Goal: Transaction & Acquisition: Purchase product/service

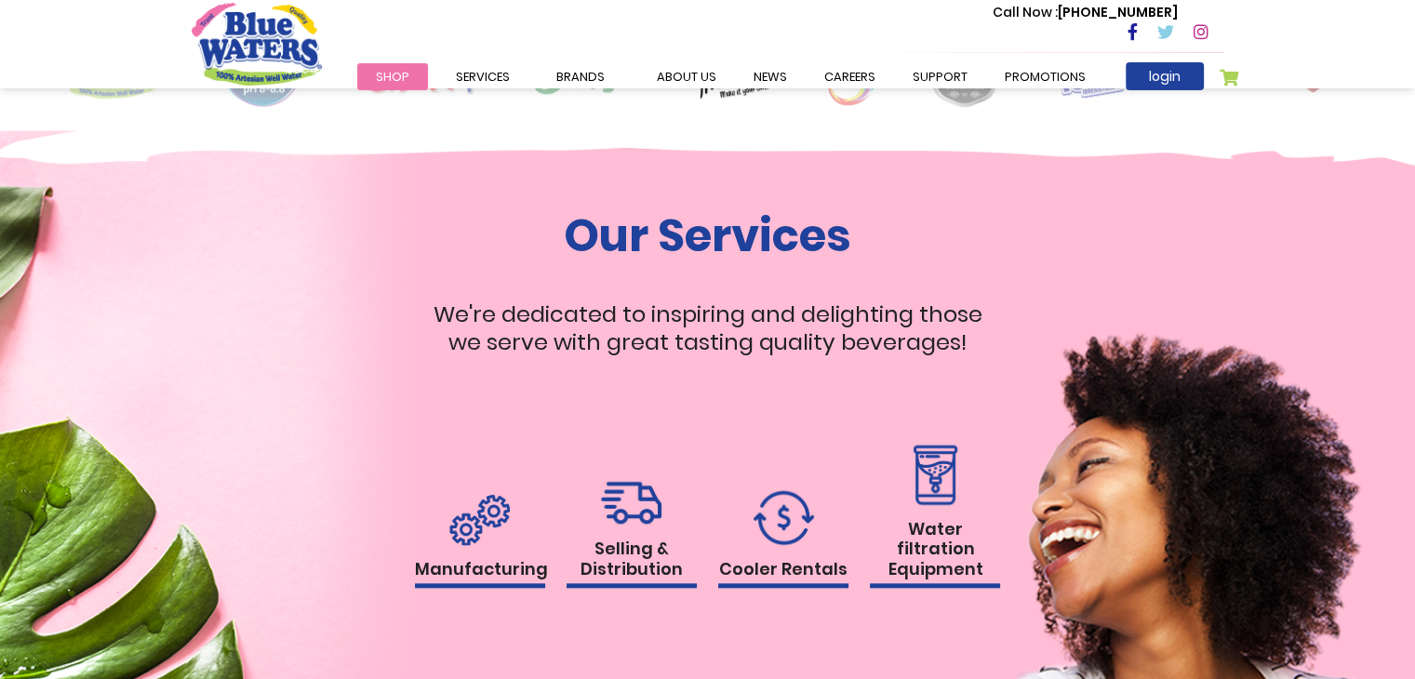
scroll to position [1675, 0]
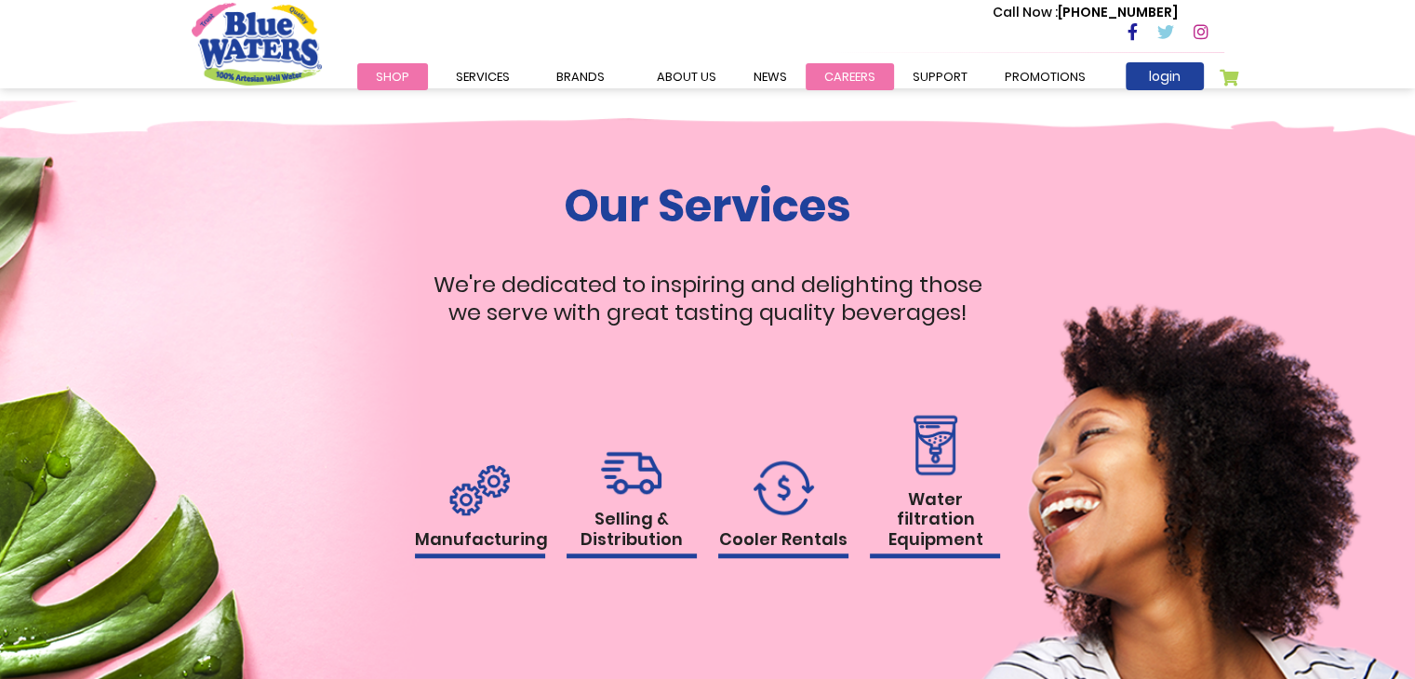
click at [850, 66] on link "careers" at bounding box center [850, 76] width 88 height 27
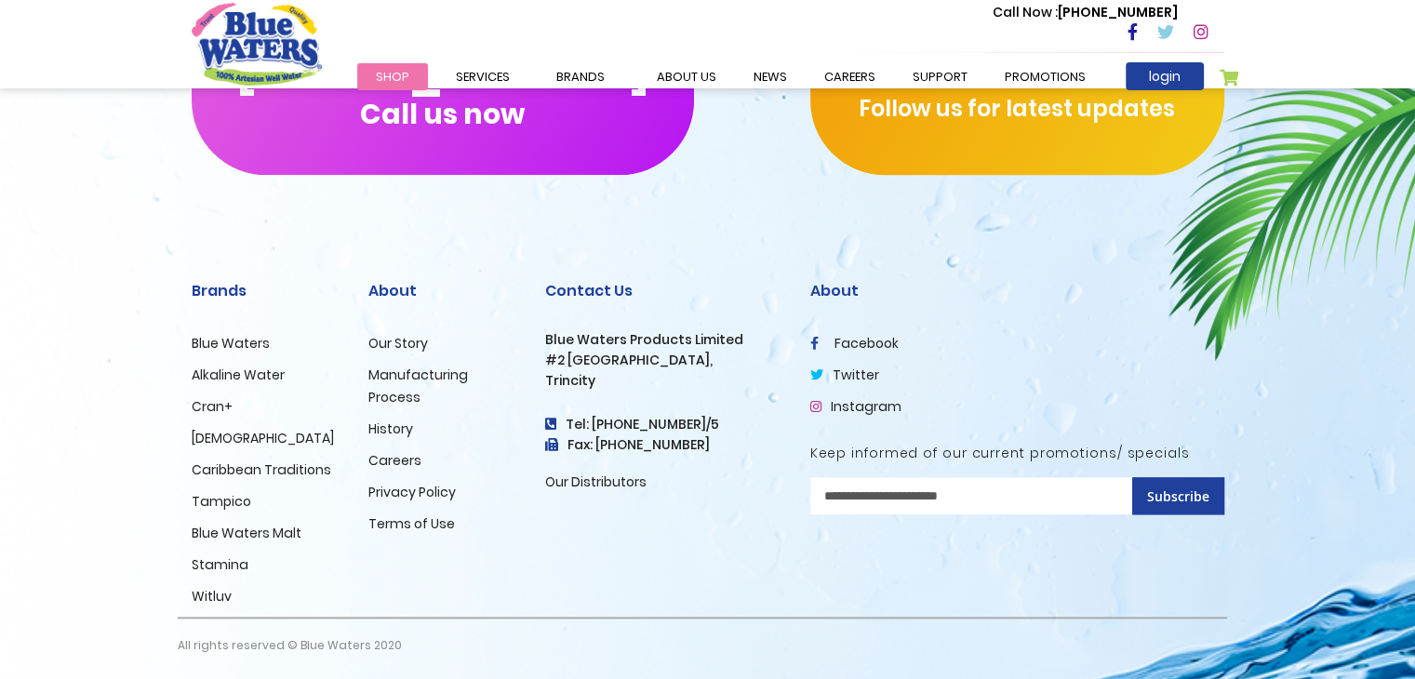
scroll to position [1898, 0]
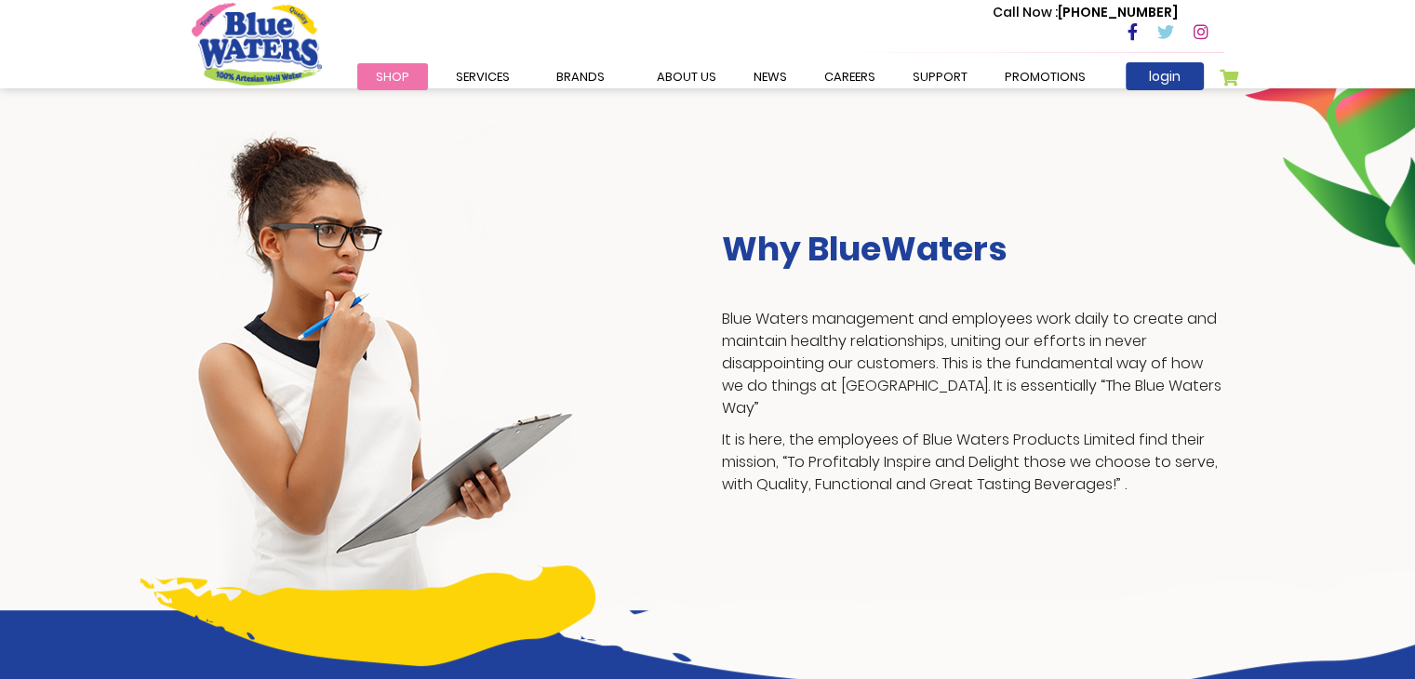
click at [790, 384] on p "Blue Waters management and employees work daily to create and maintain healthy …" at bounding box center [973, 364] width 502 height 112
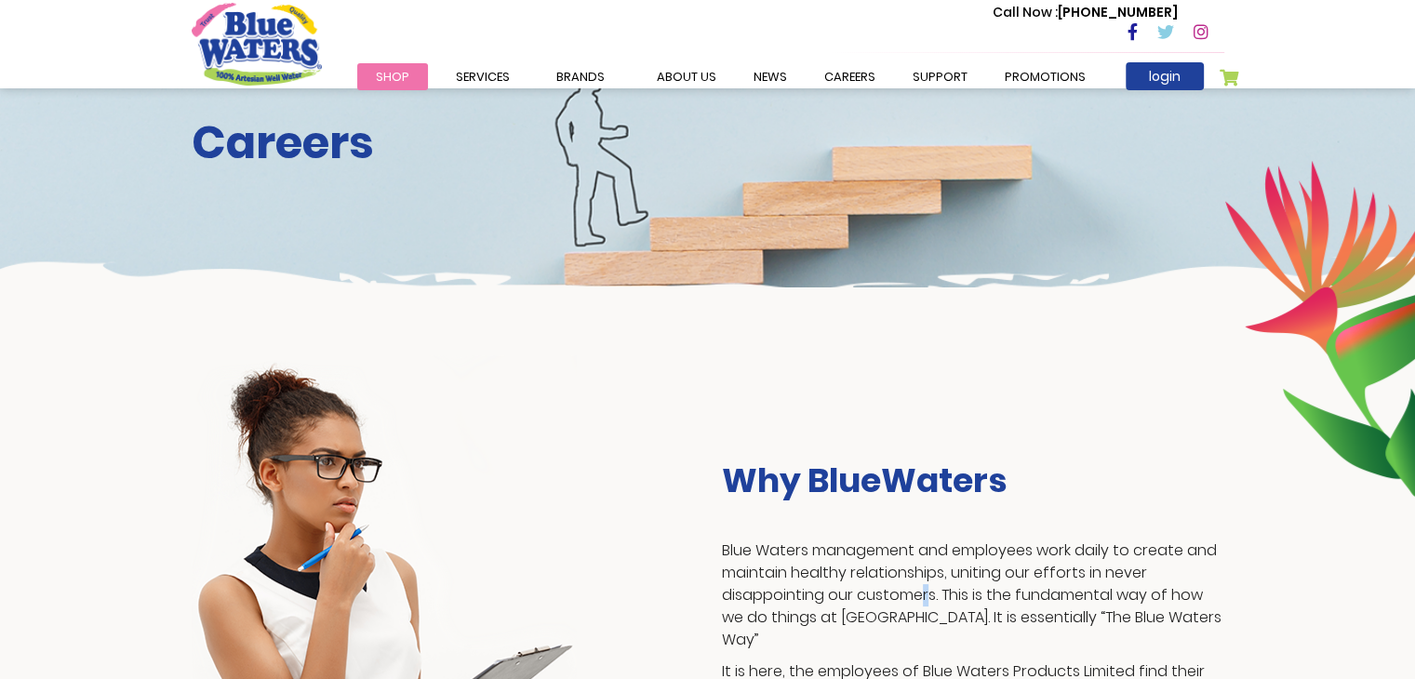
scroll to position [0, 0]
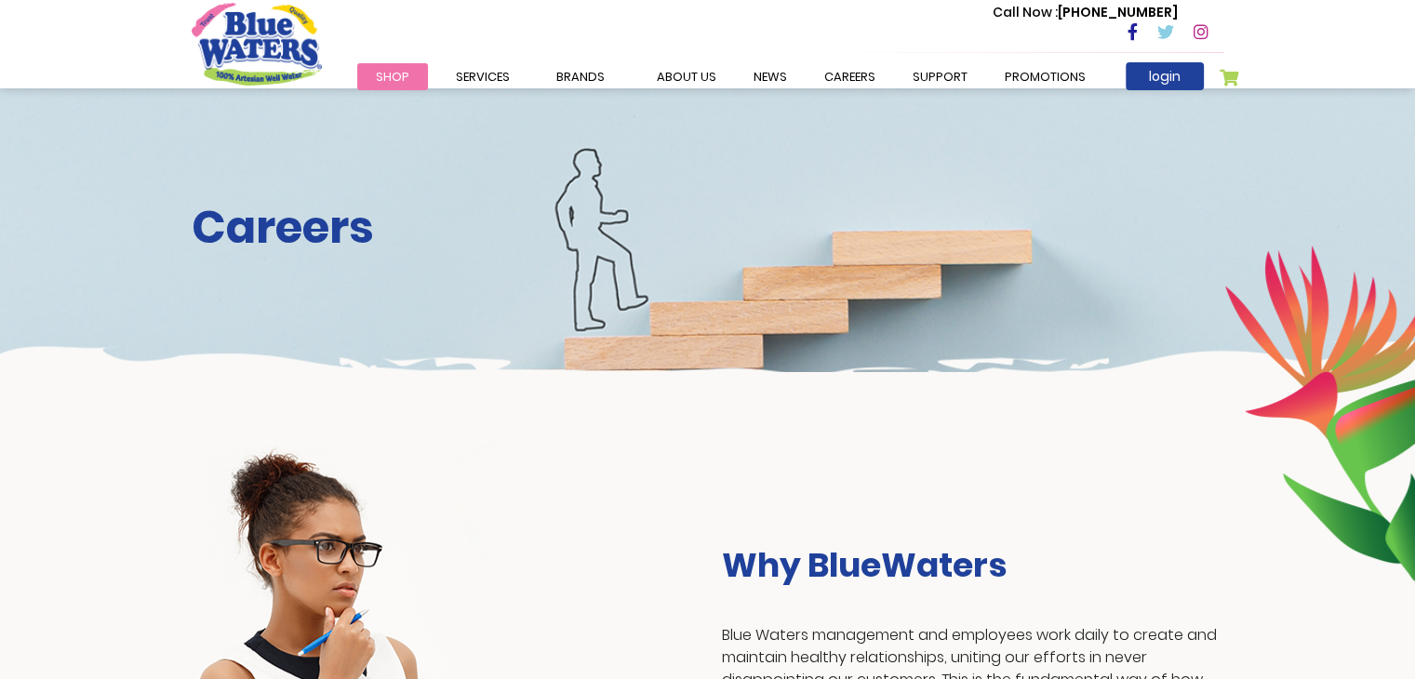
drag, startPoint x: 510, startPoint y: 260, endPoint x: 532, endPoint y: 259, distance: 22.4
click at [513, 260] on div "Careers" at bounding box center [707, 230] width 1415 height 284
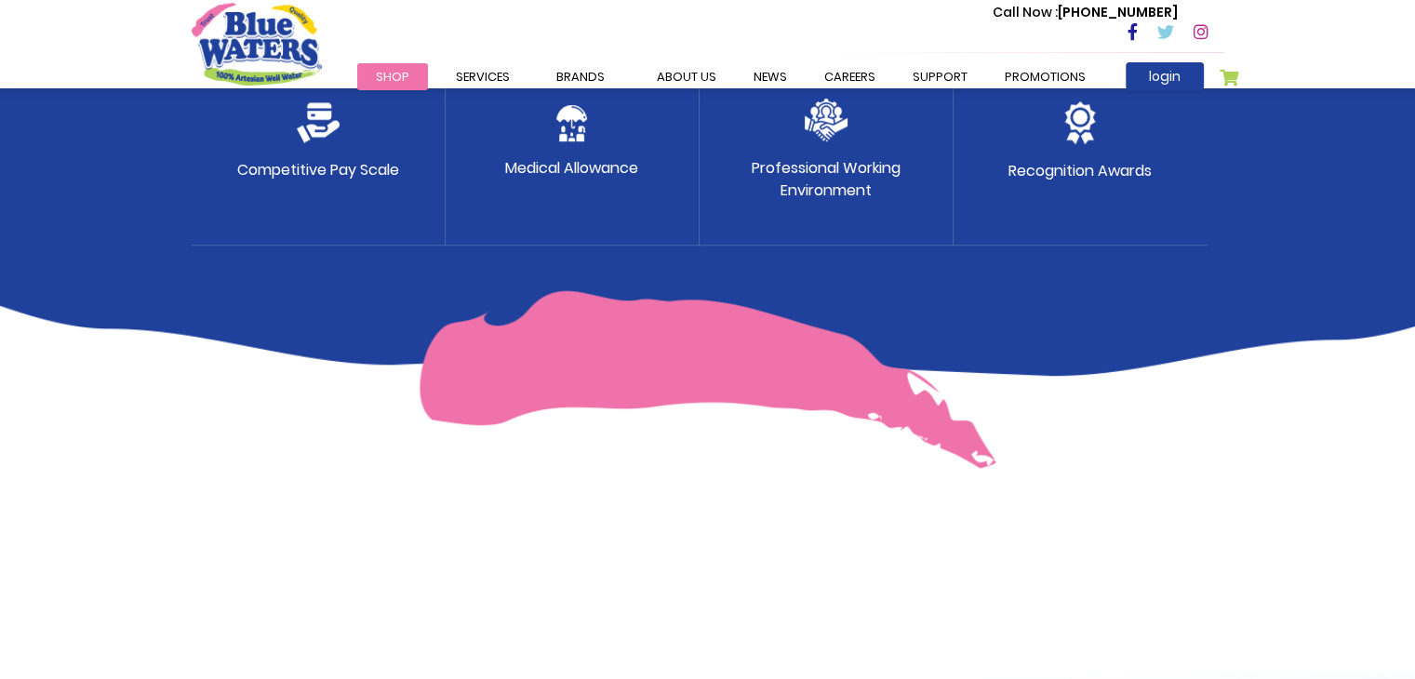
scroll to position [1023, 0]
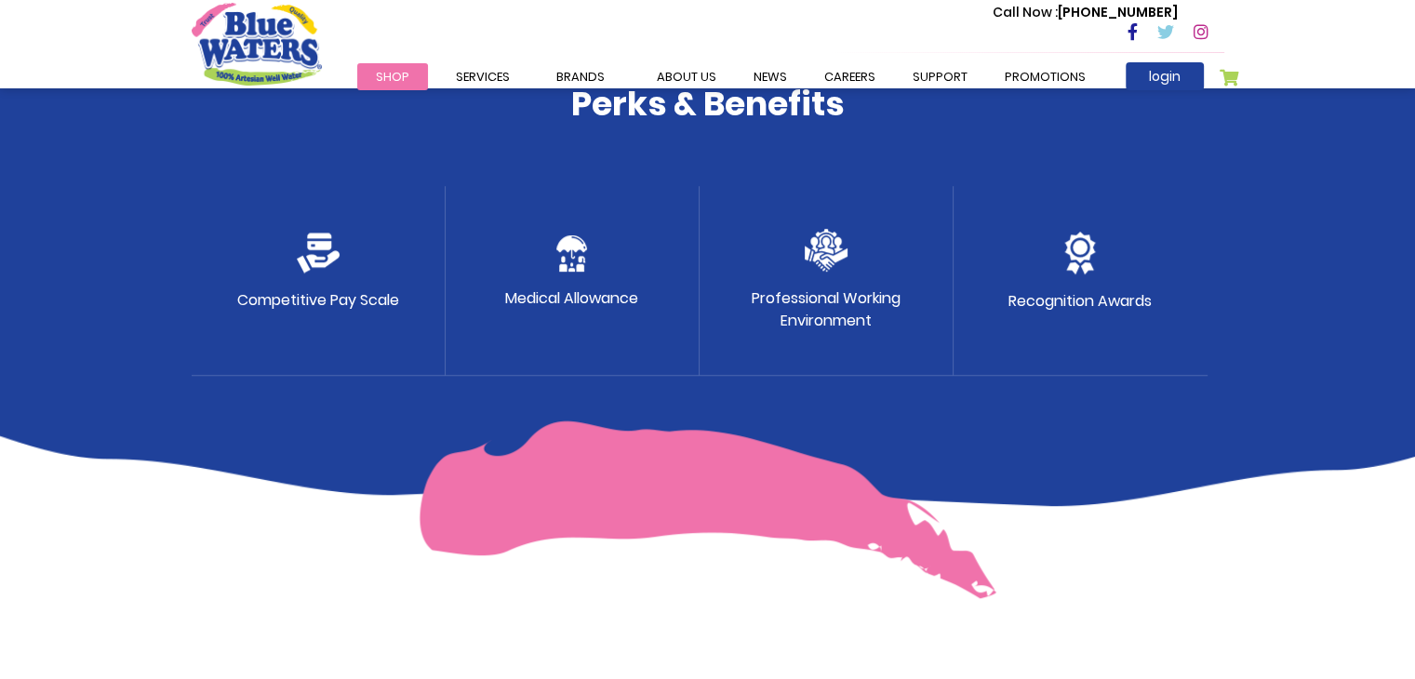
click at [828, 250] on img at bounding box center [826, 250] width 43 height 43
click at [528, 270] on div "Medical Allowance" at bounding box center [573, 281] width 254 height 190
click at [324, 245] on img at bounding box center [318, 253] width 43 height 41
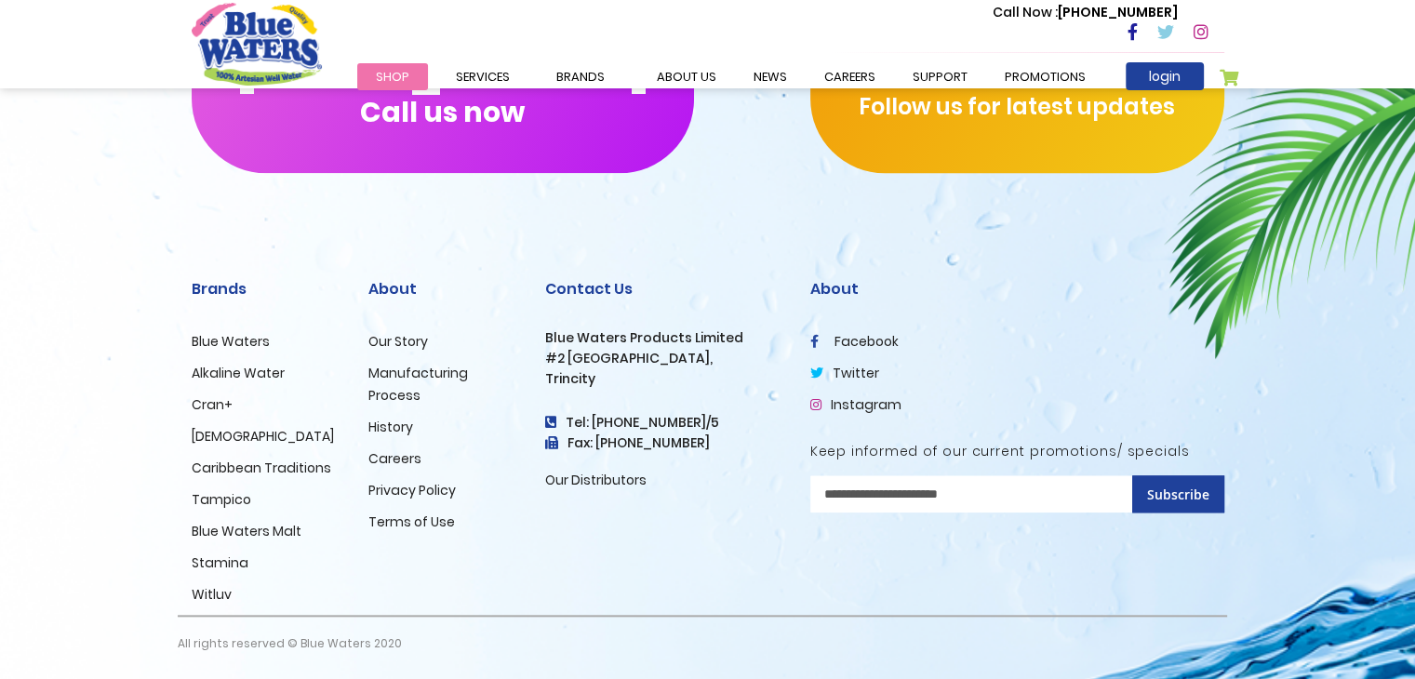
scroll to position [1898, 0]
click at [407, 460] on link "Careers" at bounding box center [394, 457] width 53 height 19
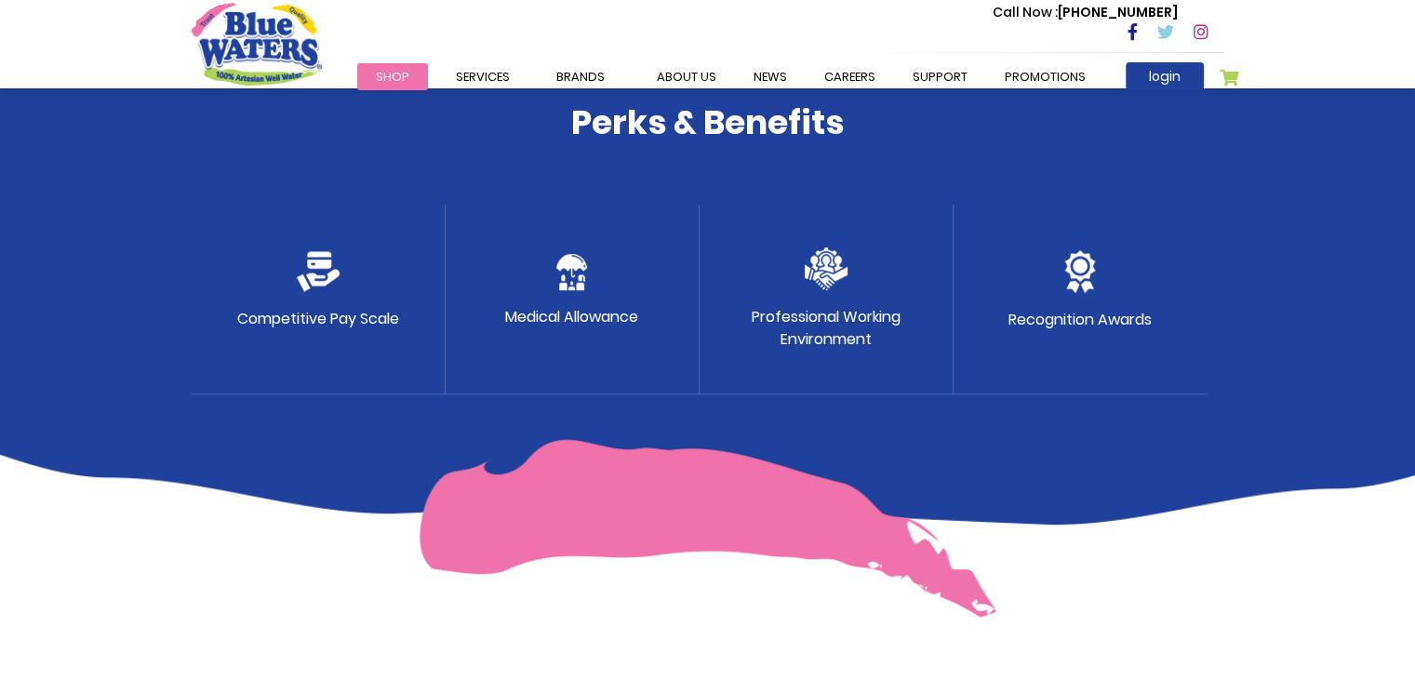
scroll to position [1023, 0]
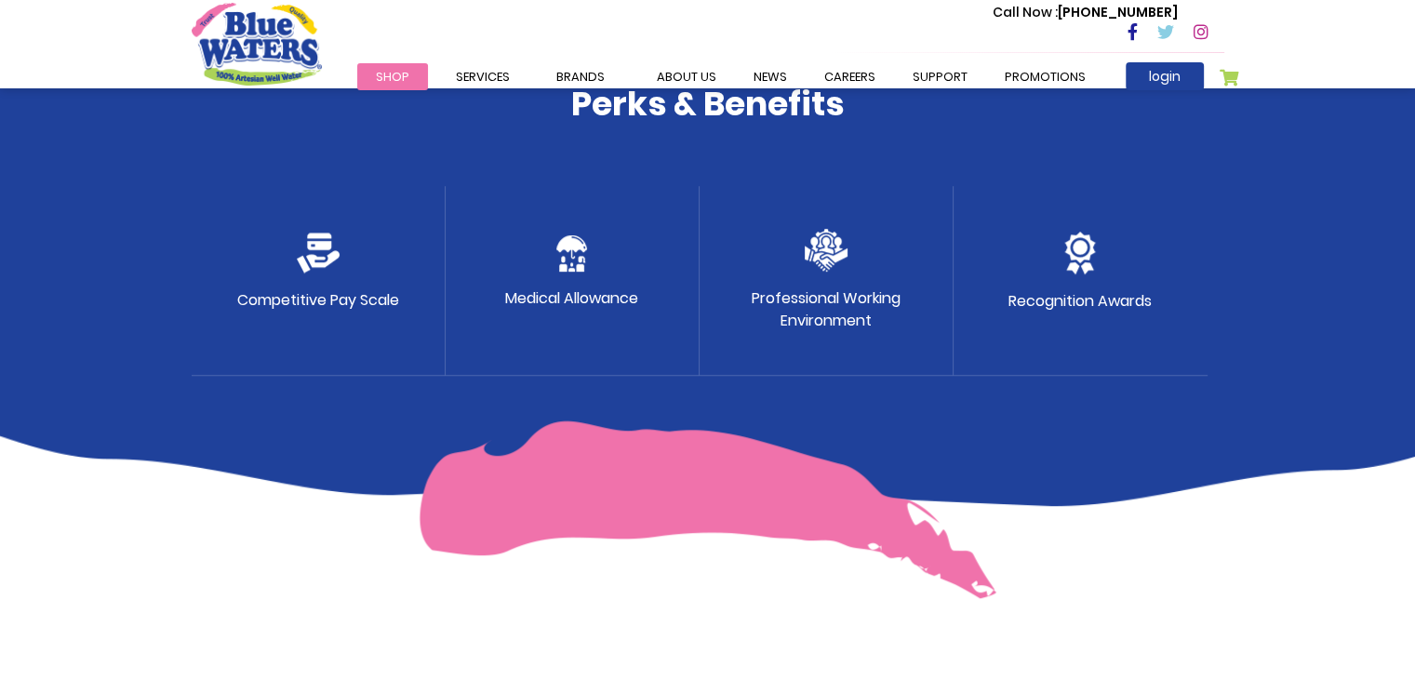
click at [307, 28] on img "store logo" at bounding box center [257, 44] width 130 height 82
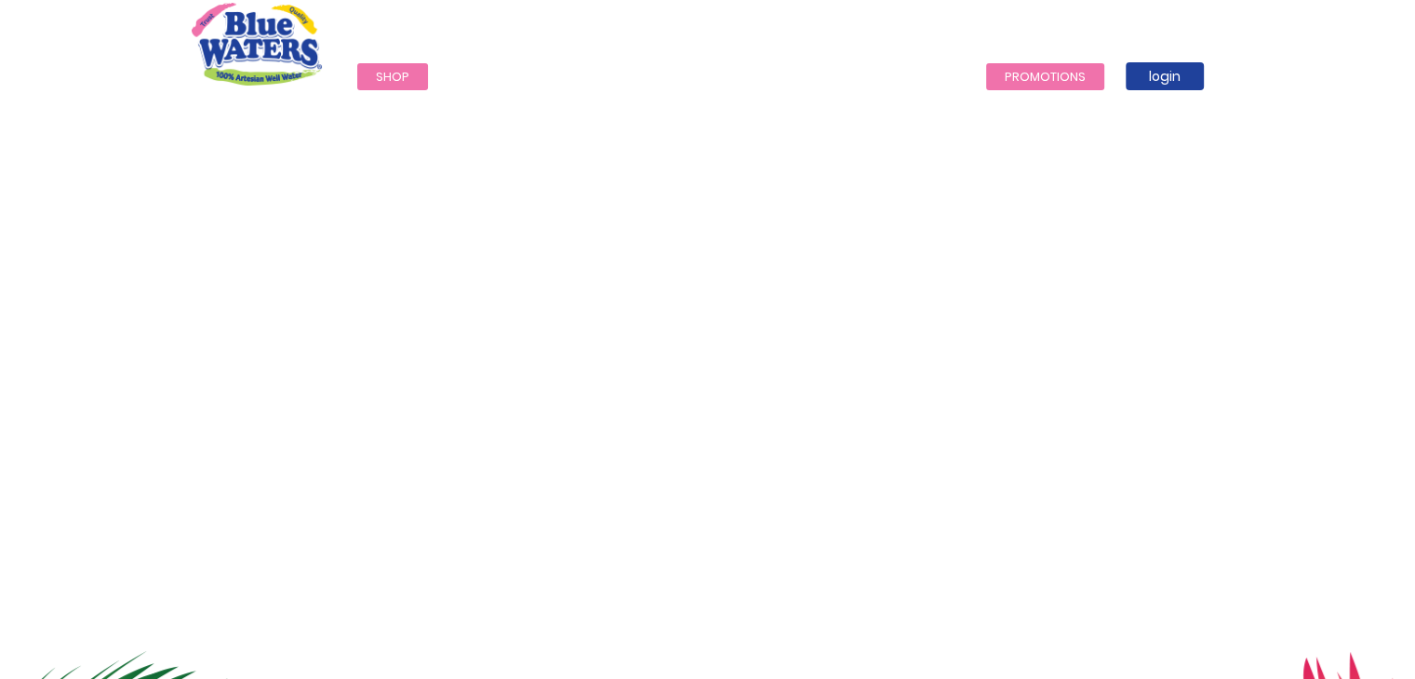
click at [1048, 75] on link "Promotions" at bounding box center [1045, 76] width 118 height 27
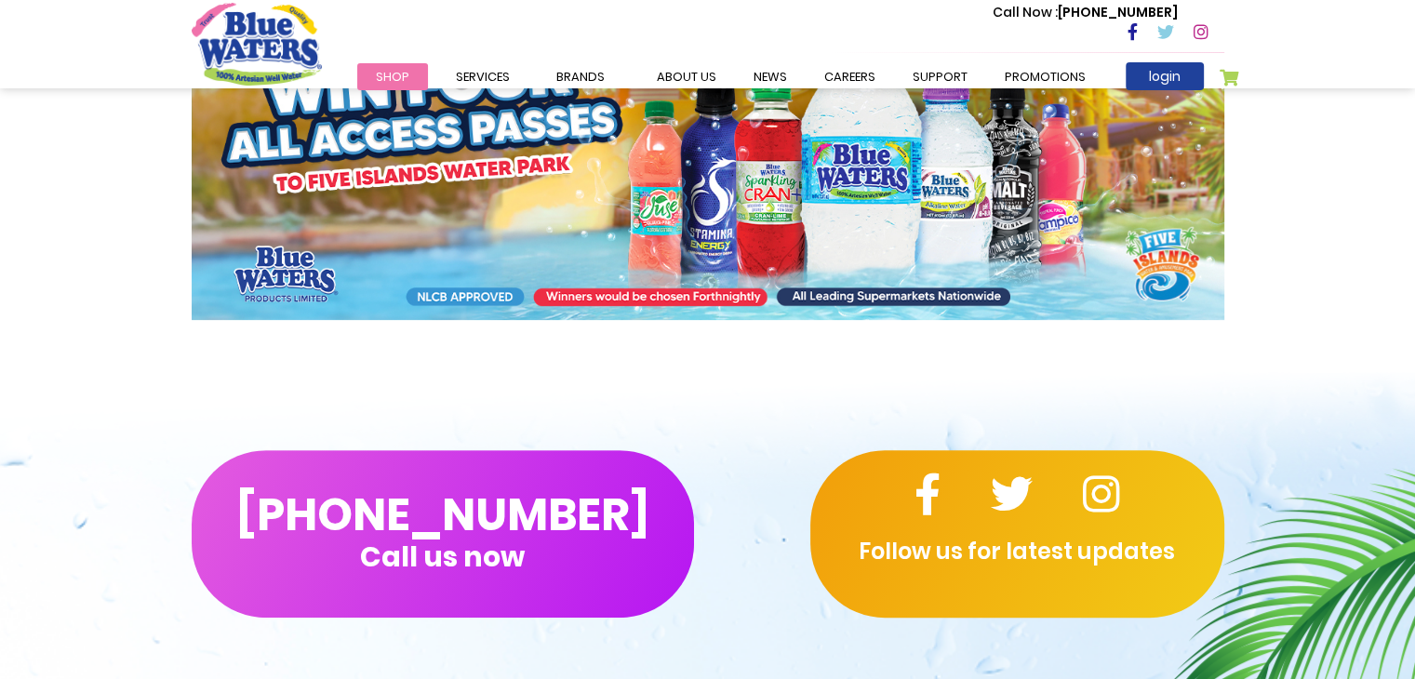
scroll to position [372, 0]
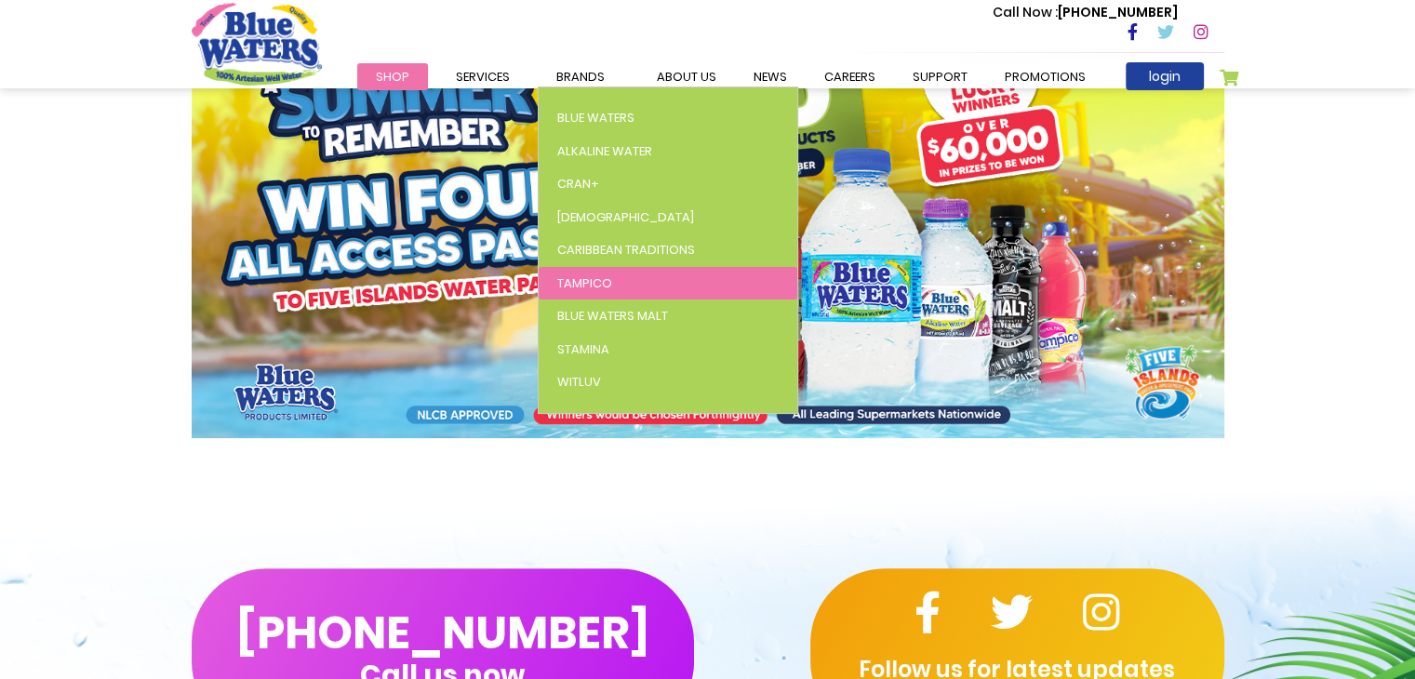
click at [624, 280] on link "Tampico" at bounding box center [668, 283] width 259 height 33
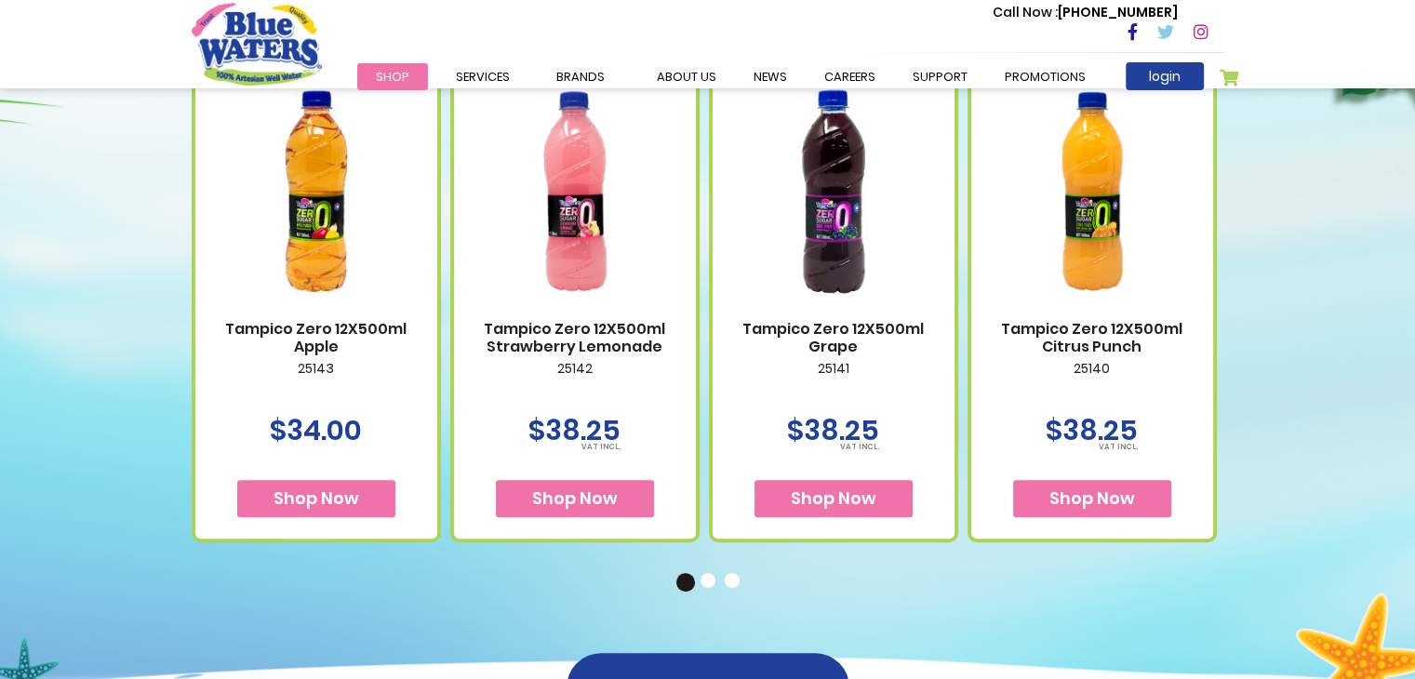
scroll to position [837, 0]
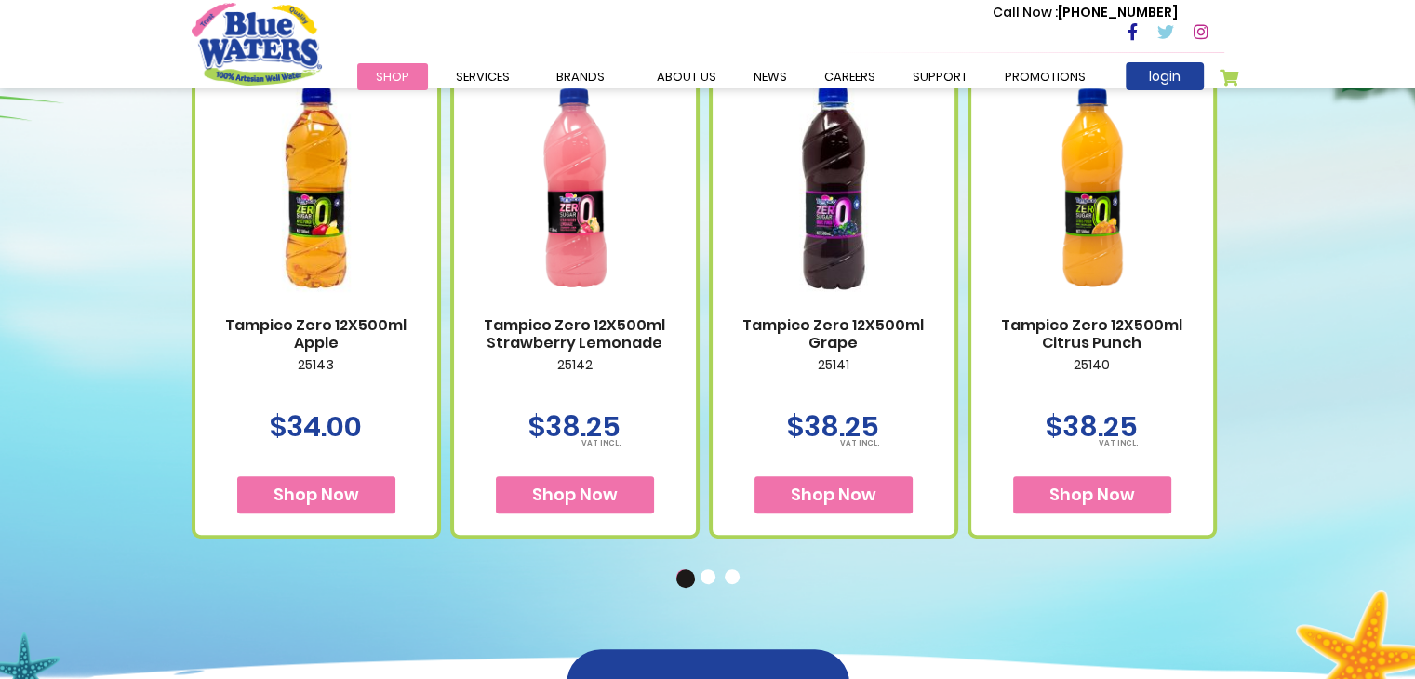
click at [596, 488] on span "Shop Now" at bounding box center [575, 494] width 86 height 23
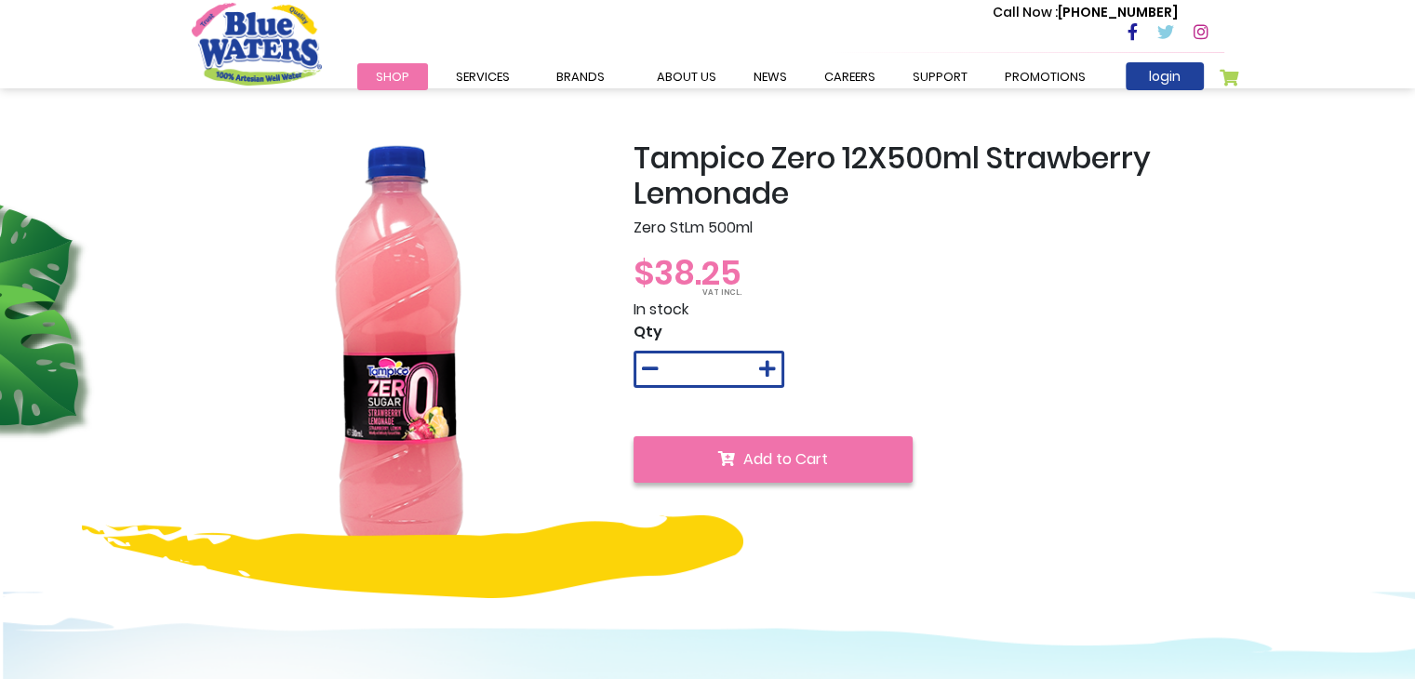
click at [722, 474] on button "Add to Cart" at bounding box center [773, 459] width 279 height 47
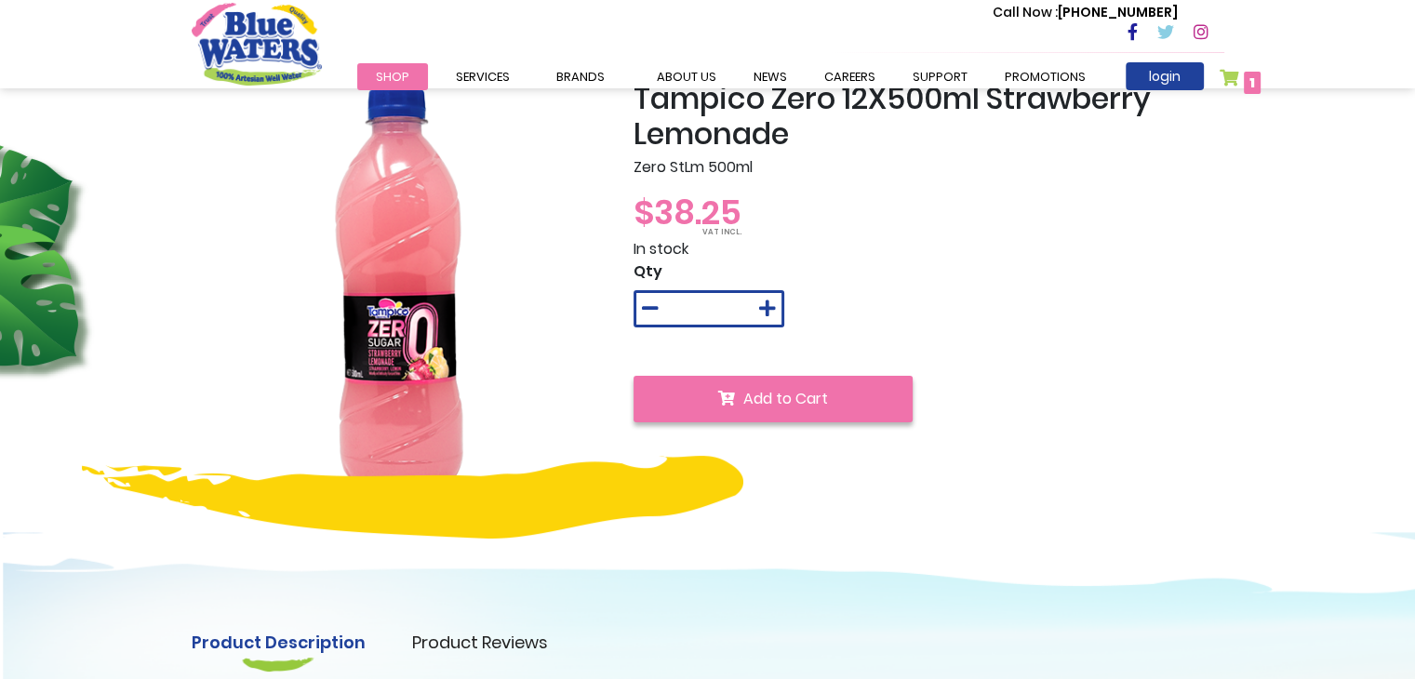
scroll to position [186, 0]
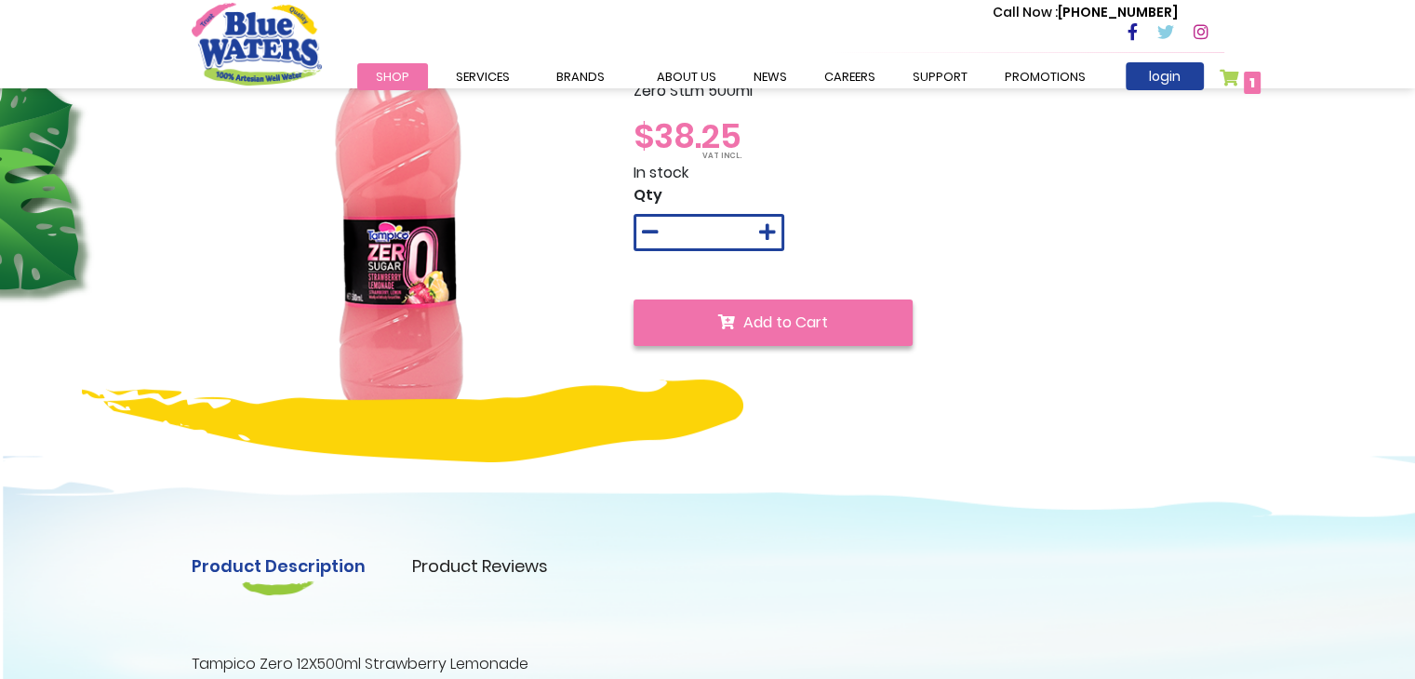
click at [744, 326] on span "Add to Cart" at bounding box center [785, 322] width 85 height 21
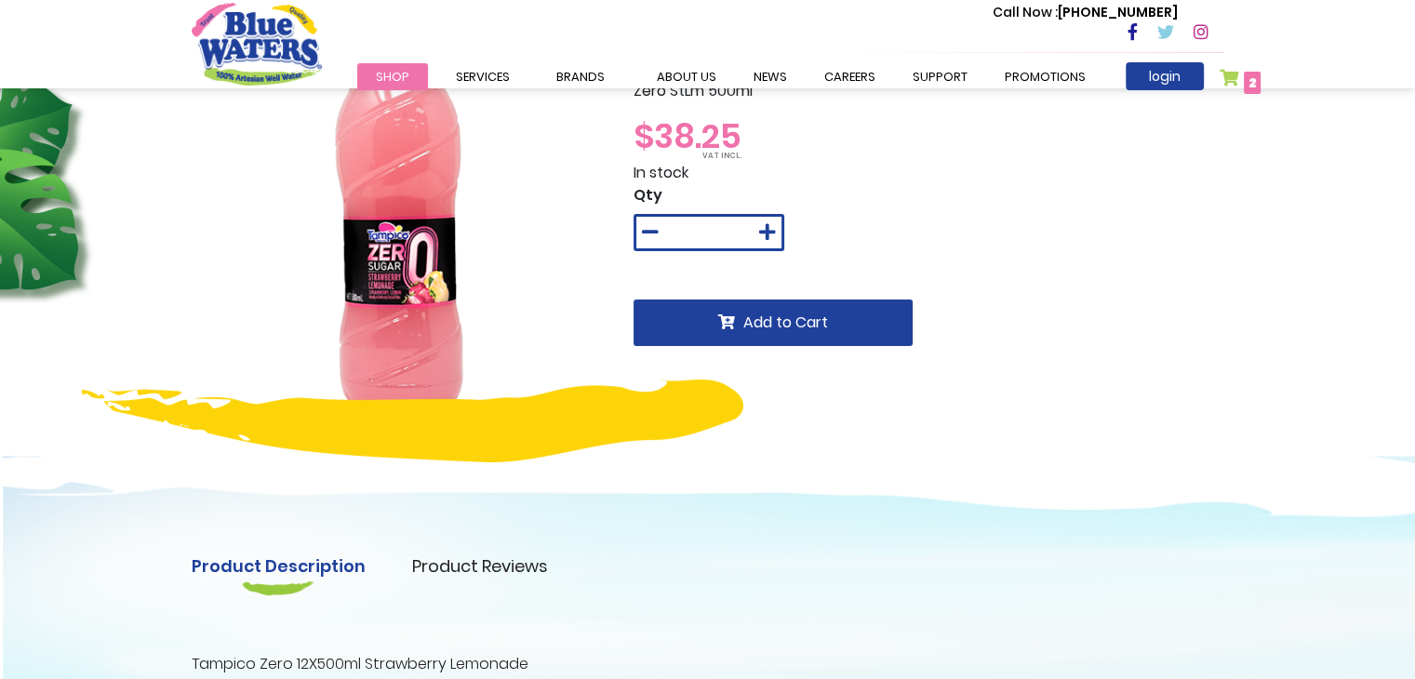
click at [1235, 87] on link "My Cart 2 2 items" at bounding box center [1241, 82] width 42 height 27
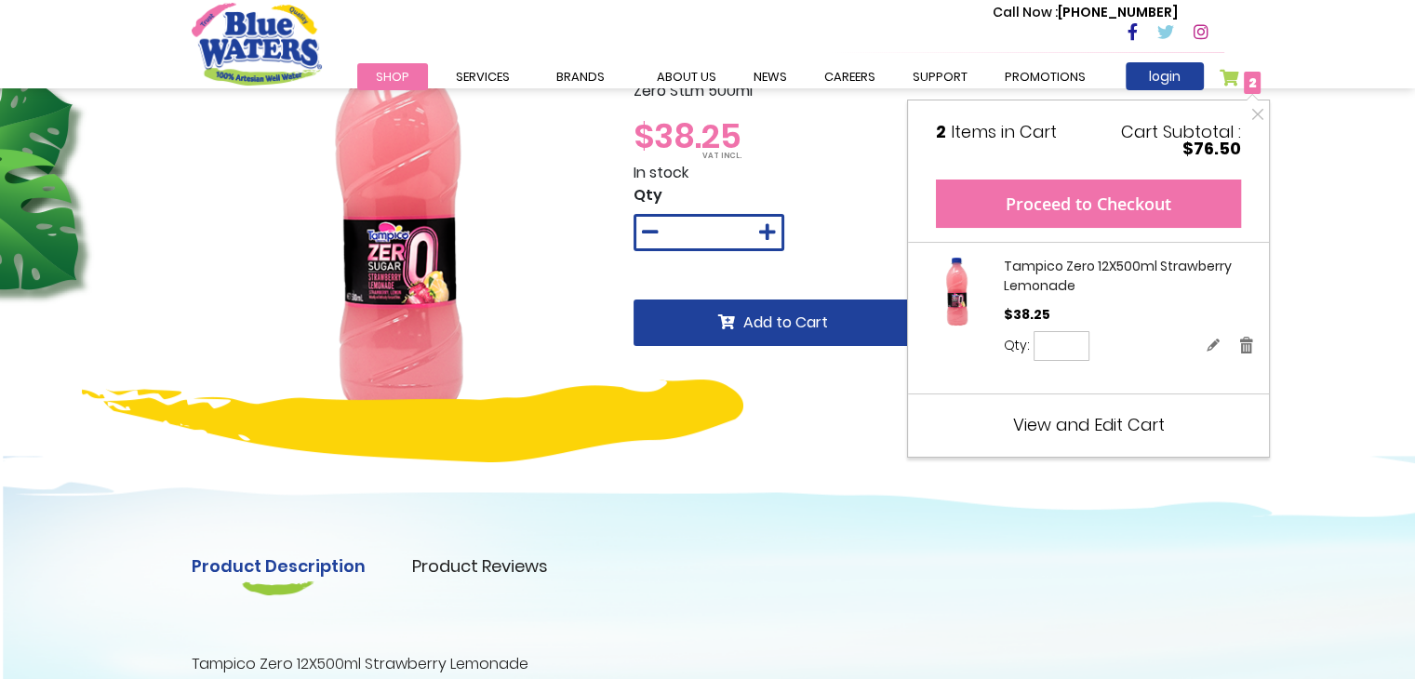
click at [1195, 179] on div "Close 2 Items in Cart Cart Subtotal $76.50 Proceed to Checkout Recently added i…" at bounding box center [1089, 279] width 324 height 310
click at [1190, 191] on button "Proceed to Checkout" at bounding box center [1088, 204] width 305 height 48
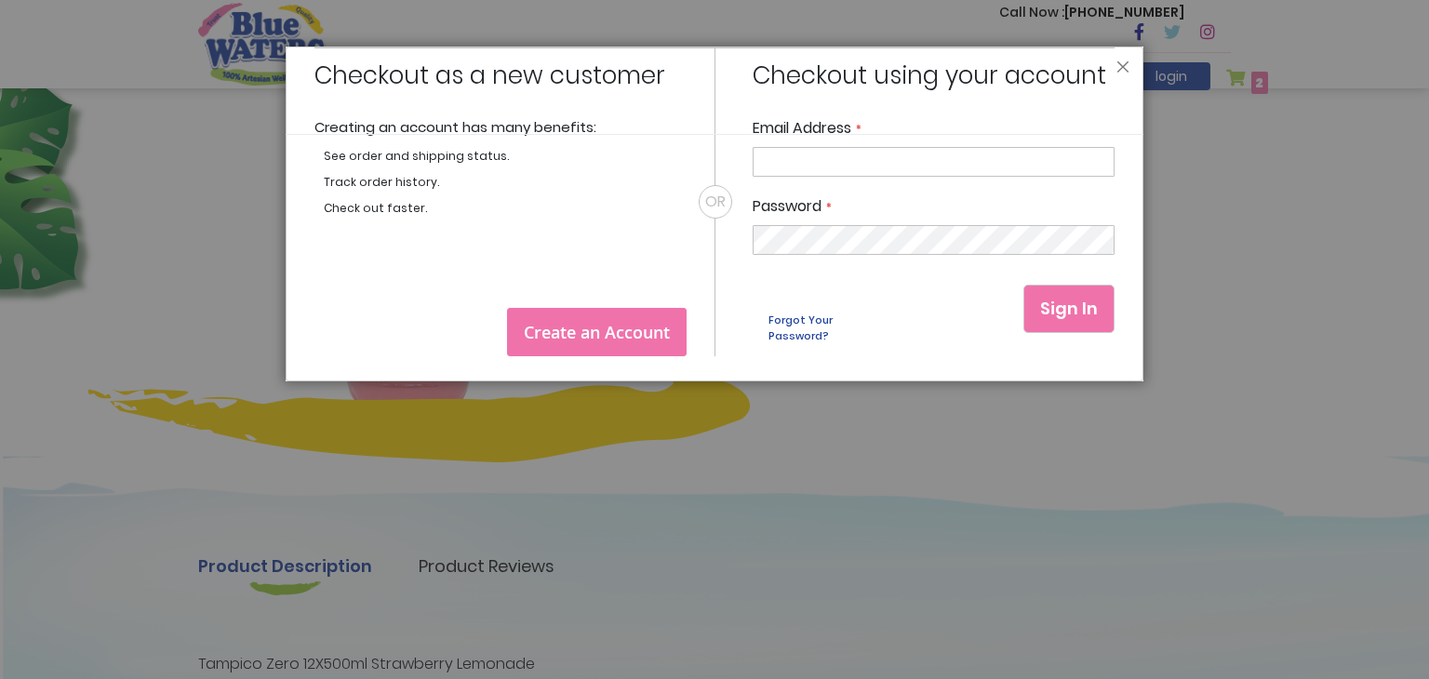
click at [1136, 66] on header "Close" at bounding box center [715, 91] width 858 height 88
click at [1131, 60] on header "Close" at bounding box center [715, 91] width 858 height 88
click at [1124, 62] on button "Close" at bounding box center [1122, 71] width 13 height 22
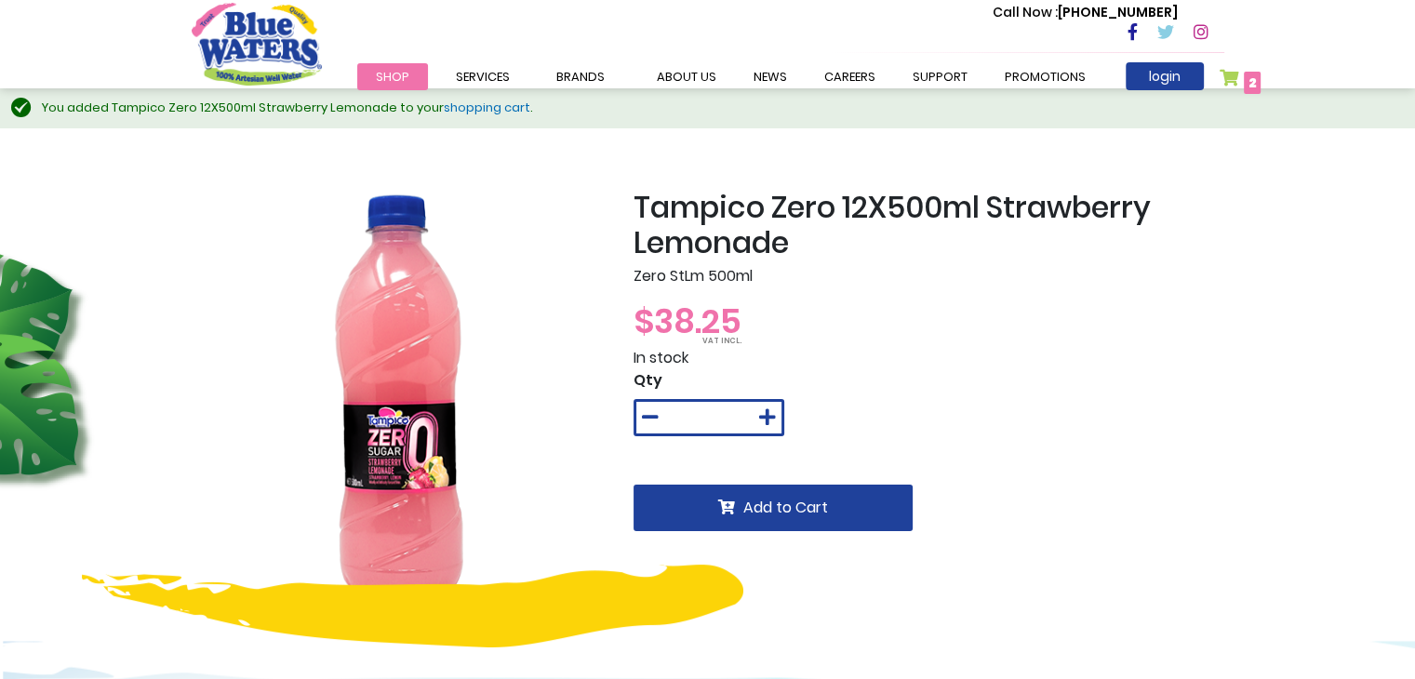
scroll to position [0, 0]
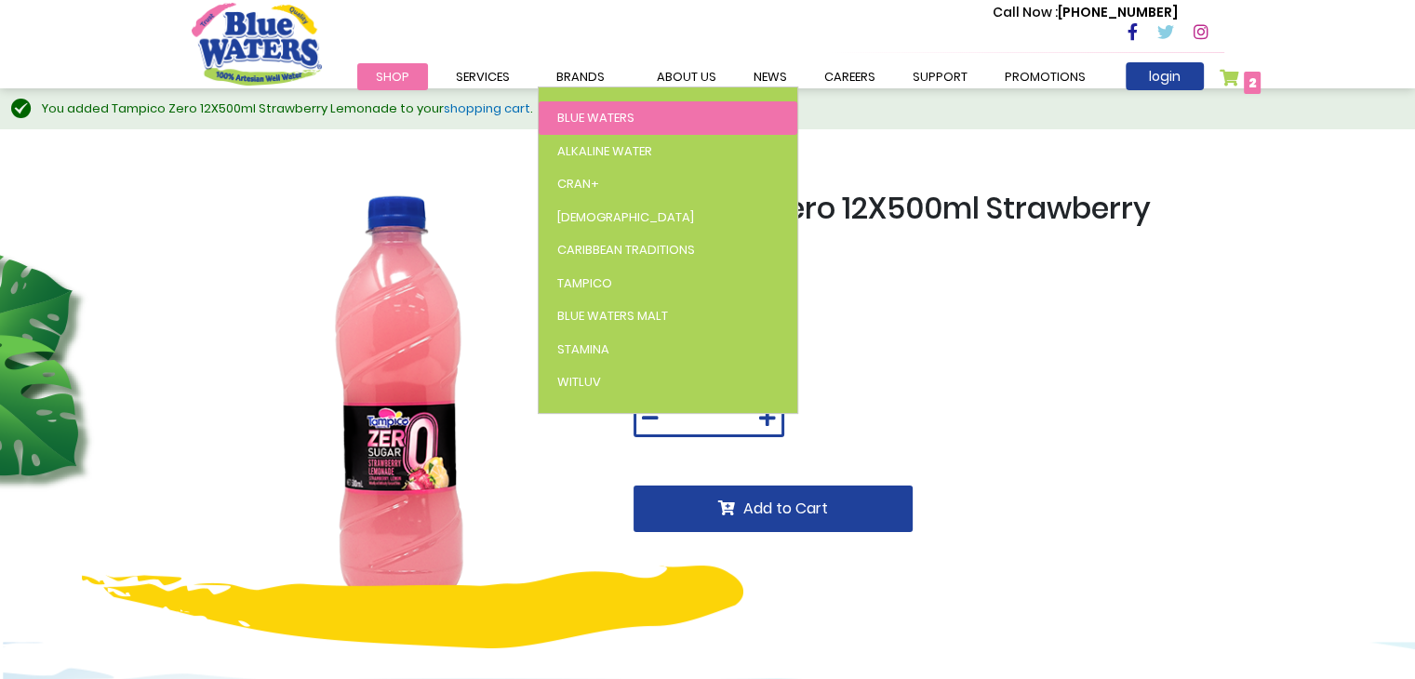
click at [578, 111] on span "Blue Waters" at bounding box center [595, 118] width 77 height 18
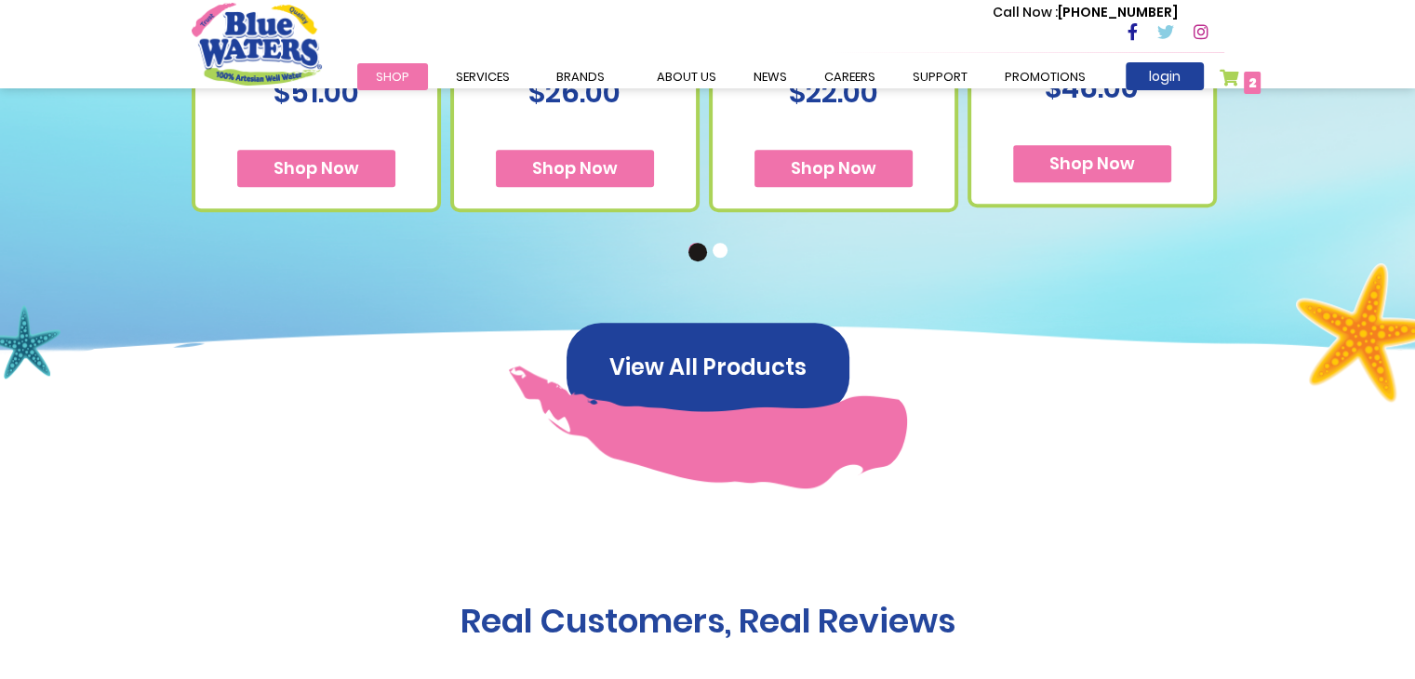
scroll to position [1488, 0]
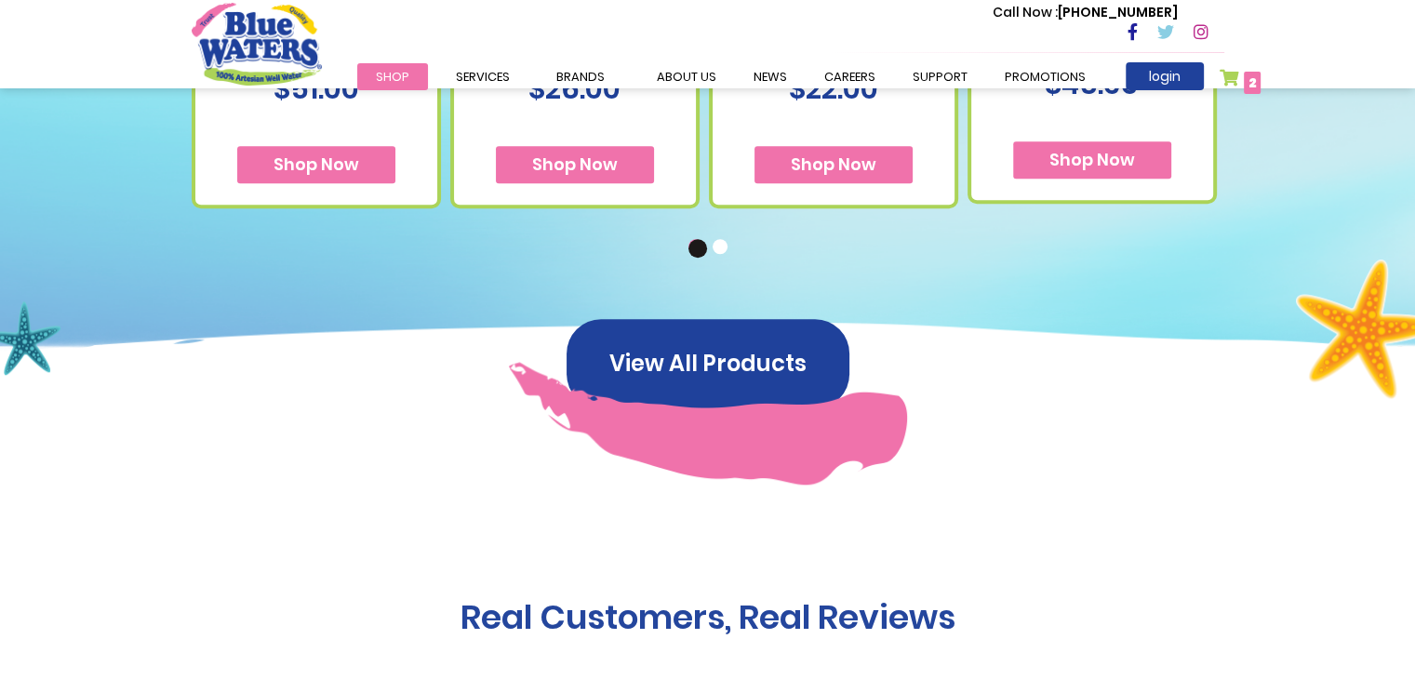
click at [718, 253] on button "2" at bounding box center [722, 248] width 19 height 19
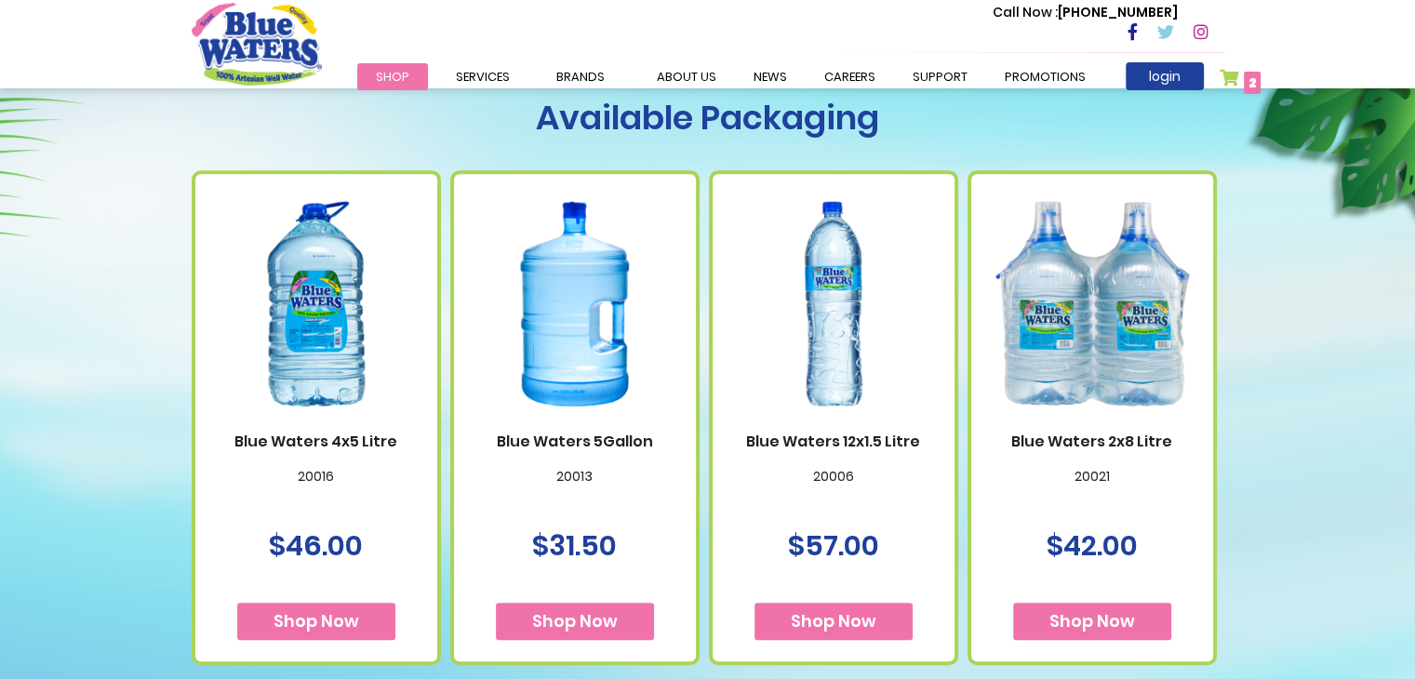
scroll to position [1023, 0]
